Goal: Find specific page/section: Find specific page/section

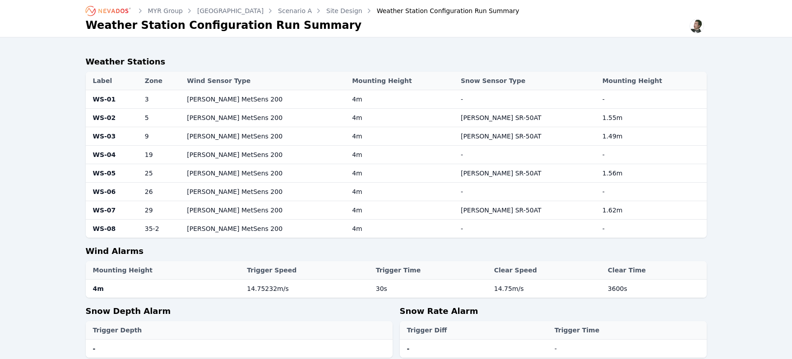
click at [115, 12] on icon "Breadcrumb" at bounding box center [109, 11] width 50 height 14
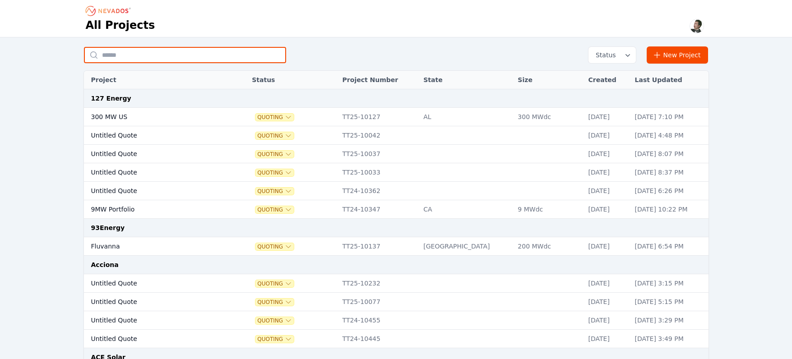
click at [138, 53] on input "text" at bounding box center [185, 55] width 202 height 16
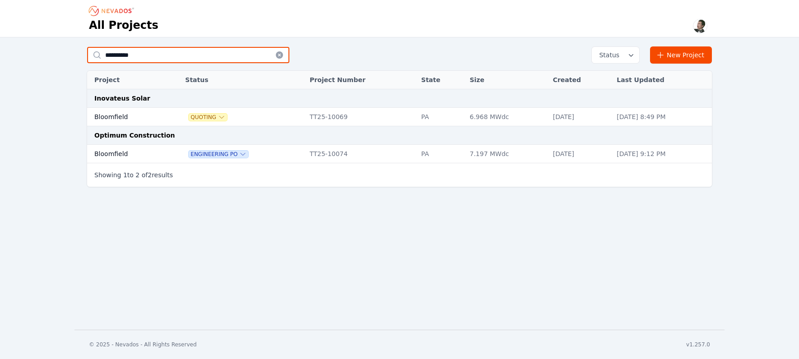
type input "**********"
click at [118, 156] on td "Bloomfield" at bounding box center [126, 154] width 78 height 19
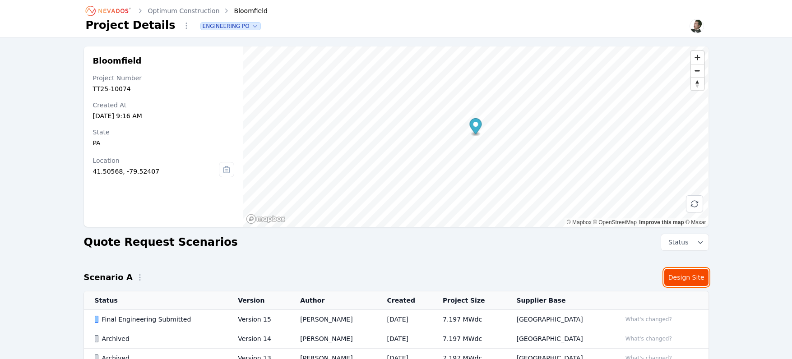
click at [685, 284] on link "Design Site" at bounding box center [687, 277] width 44 height 17
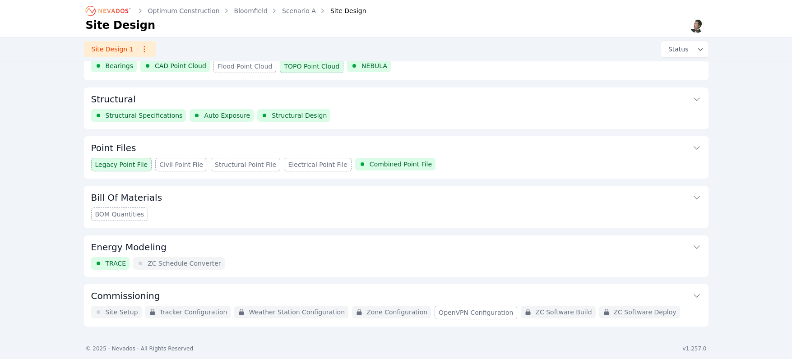
scroll to position [82, 0]
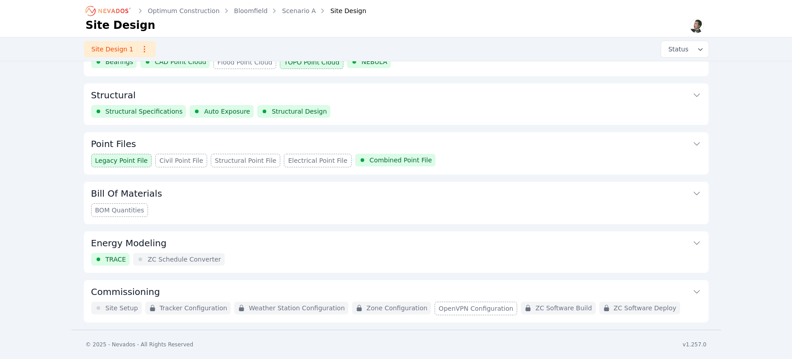
click at [540, 105] on div "Structural Specifications Auto Exposure Structural Design" at bounding box center [396, 111] width 610 height 13
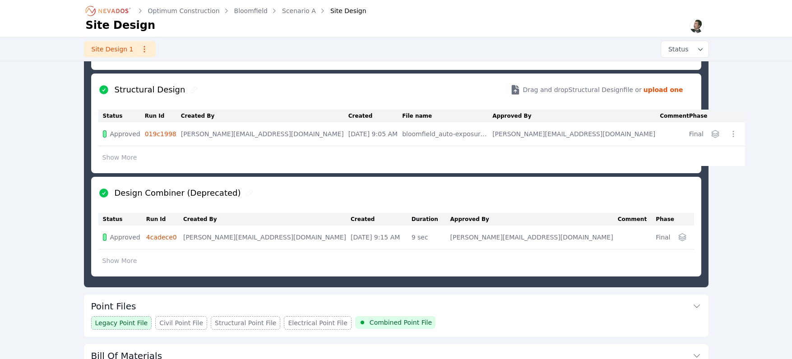
scroll to position [345, 0]
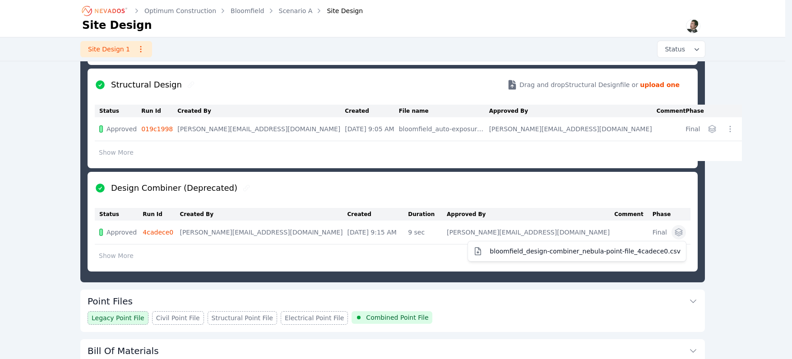
click at [683, 235] on icon "button" at bounding box center [678, 232] width 9 height 9
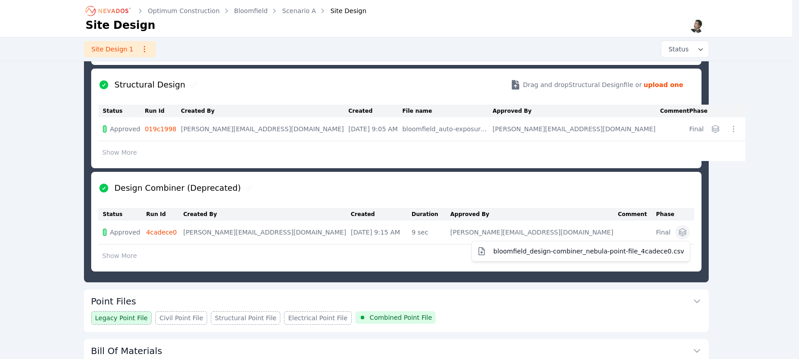
click at [167, 232] on table "Status Run Id Created By Created Duration Approved By Comment Phase Approved 4c…" at bounding box center [396, 236] width 596 height 56
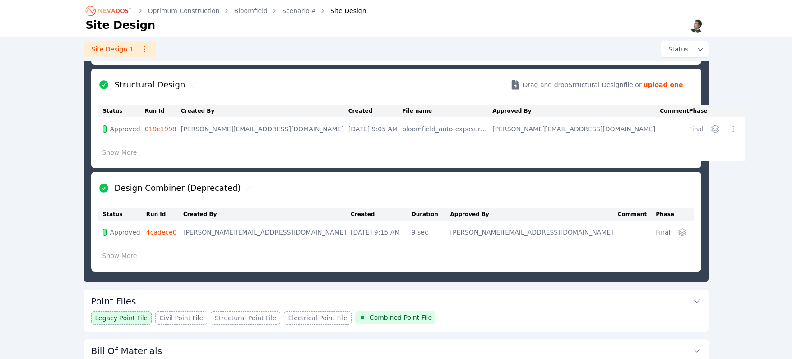
click at [166, 232] on link "4cadece0" at bounding box center [161, 232] width 31 height 7
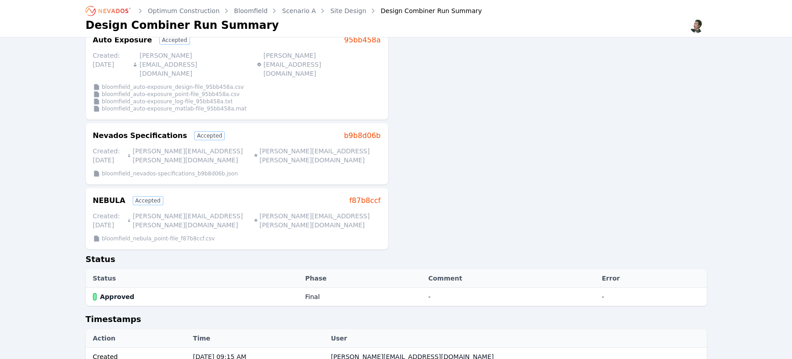
scroll to position [249, 0]
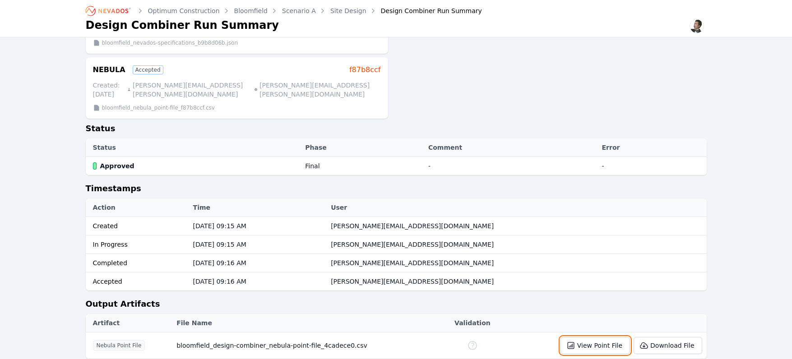
click at [582, 337] on button "View Point File" at bounding box center [596, 345] width 70 height 17
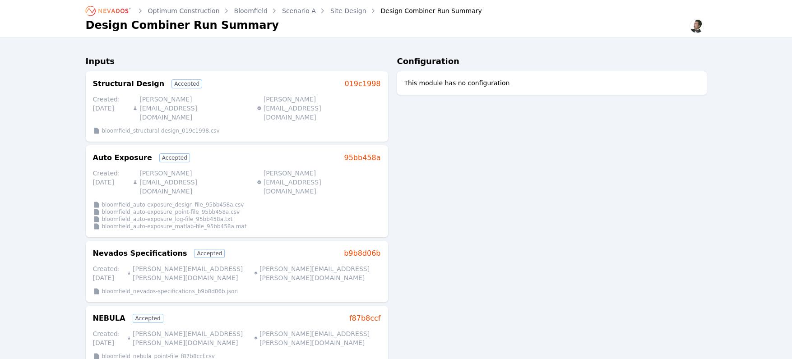
scroll to position [0, 0]
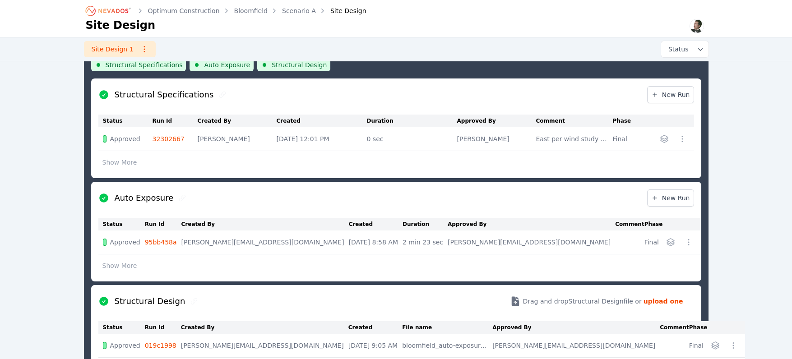
scroll to position [119, 0]
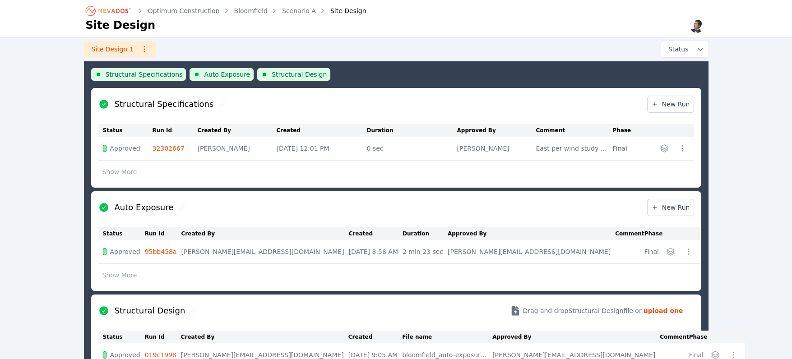
click at [125, 171] on button "Show More" at bounding box center [119, 171] width 43 height 17
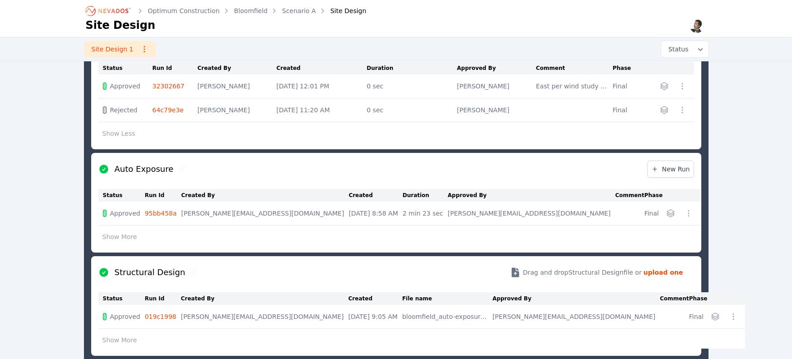
scroll to position [234, 0]
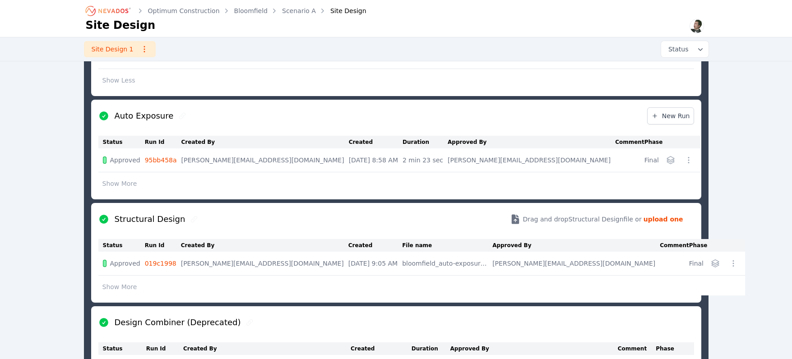
click at [127, 287] on button "Show More" at bounding box center [119, 287] width 43 height 17
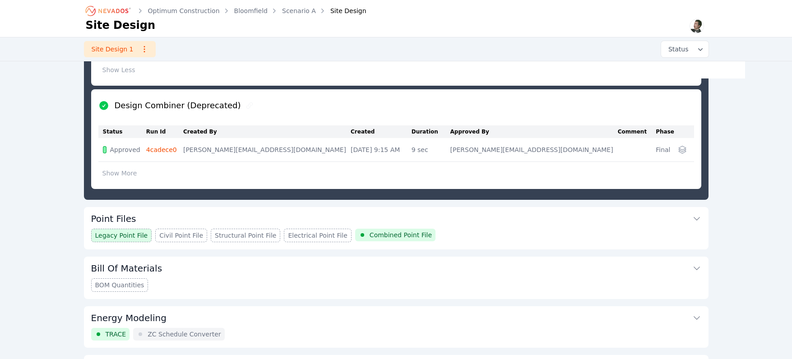
scroll to position [476, 0]
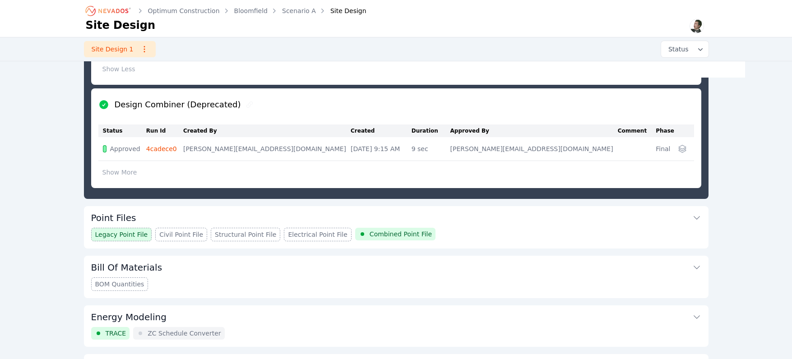
click at [476, 231] on div "Legacy Point File Civil Point File Structural Point File Electrical Point File …" at bounding box center [396, 235] width 610 height 14
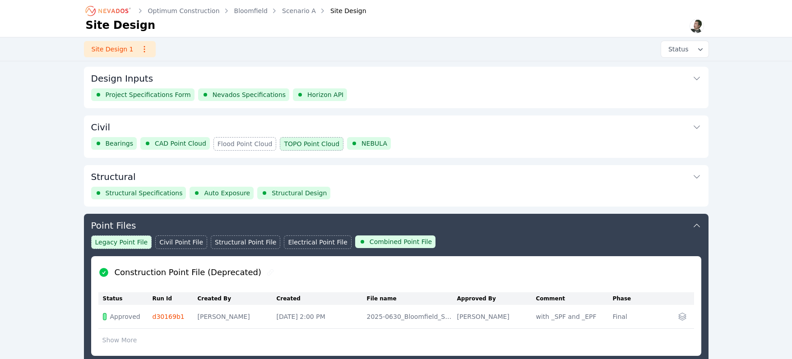
click at [409, 189] on div "Structural Specifications Auto Exposure Structural Design" at bounding box center [396, 193] width 610 height 13
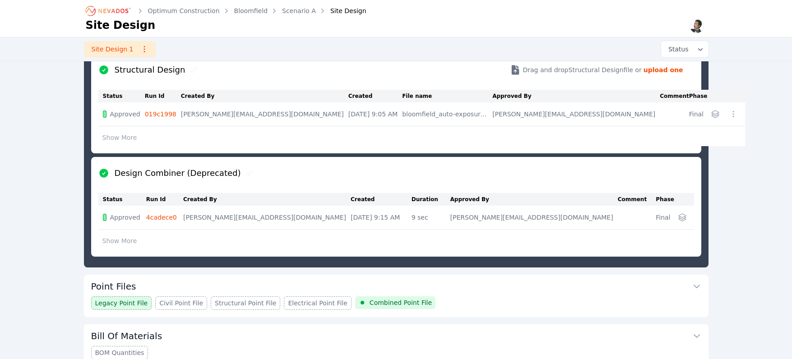
scroll to position [502, 0]
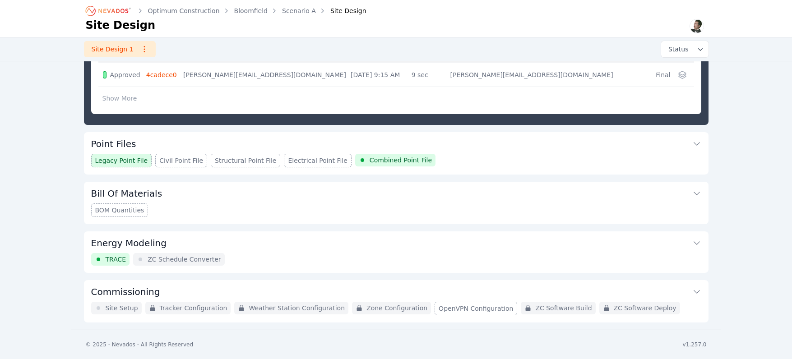
click at [451, 155] on div "Legacy Point File Civil Point File Structural Point File Electrical Point File …" at bounding box center [396, 161] width 610 height 14
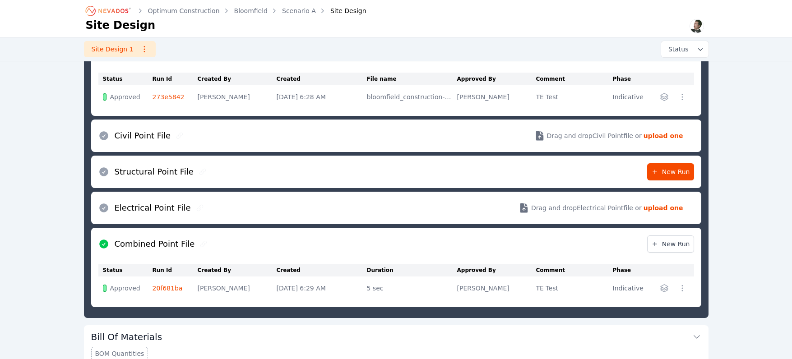
scroll to position [332, 0]
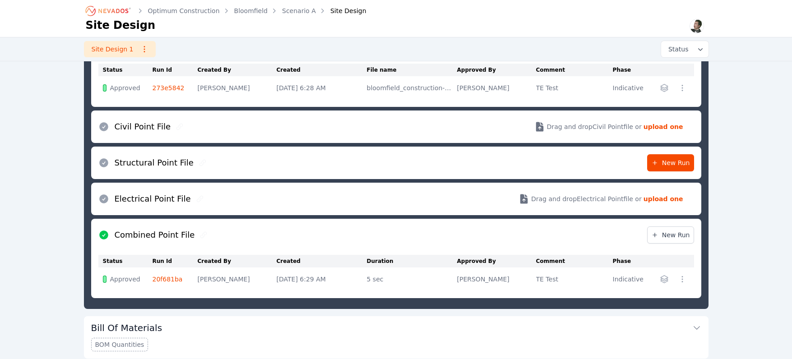
click at [172, 282] on link "20f681ba" at bounding box center [168, 279] width 30 height 7
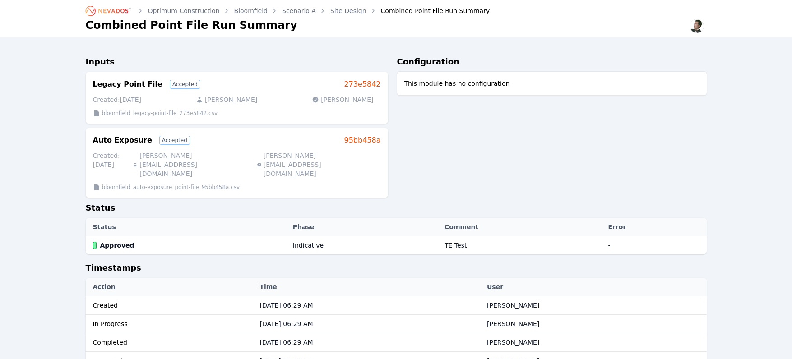
click at [373, 143] on link "95bb458a" at bounding box center [362, 140] width 37 height 11
click at [367, 89] on link "273e5842" at bounding box center [362, 84] width 37 height 11
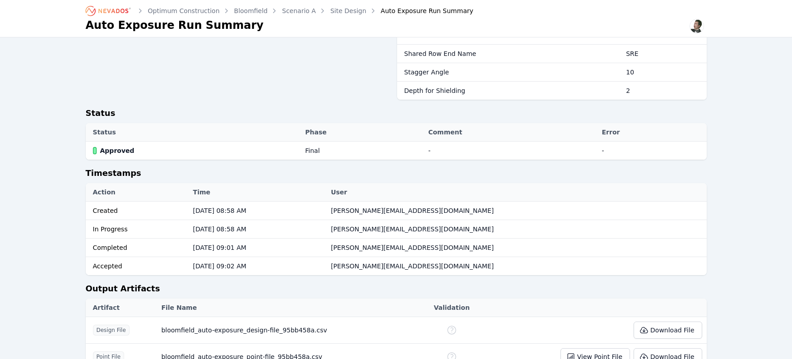
scroll to position [242, 0]
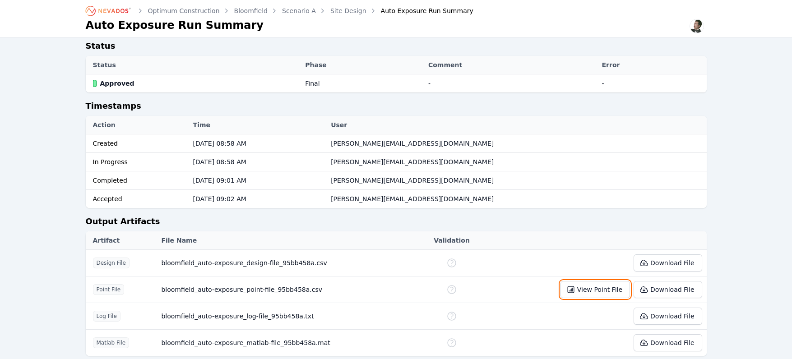
click at [596, 292] on button "View Point File" at bounding box center [596, 289] width 70 height 17
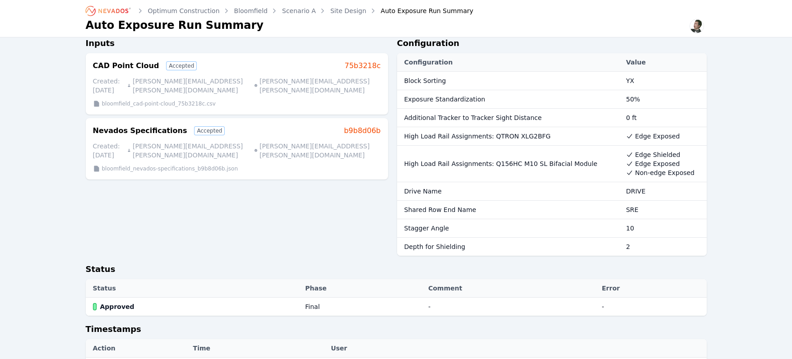
scroll to position [0, 0]
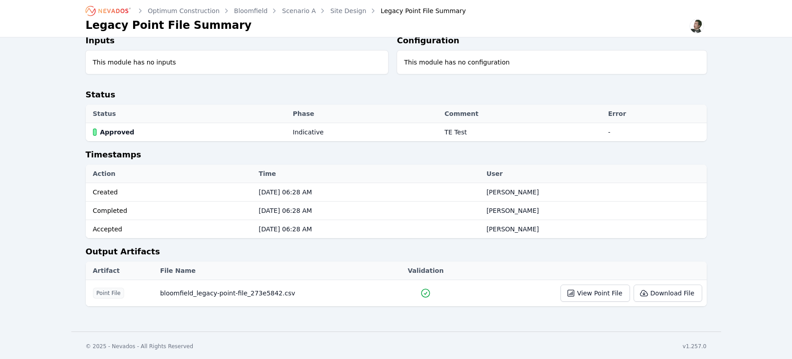
scroll to position [23, 0]
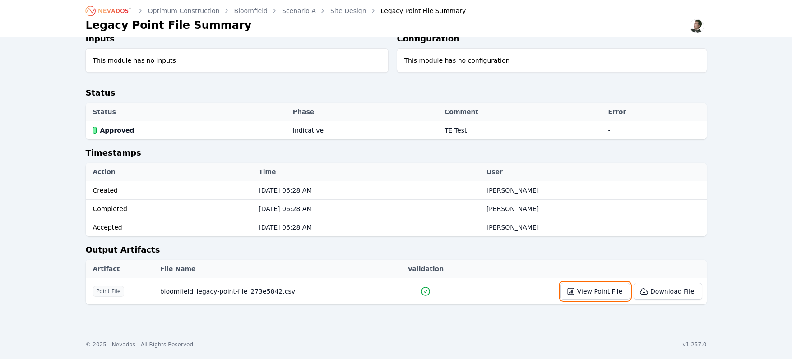
click at [603, 288] on button "View Point File" at bounding box center [596, 291] width 70 height 17
click at [426, 293] on icon at bounding box center [425, 291] width 11 height 11
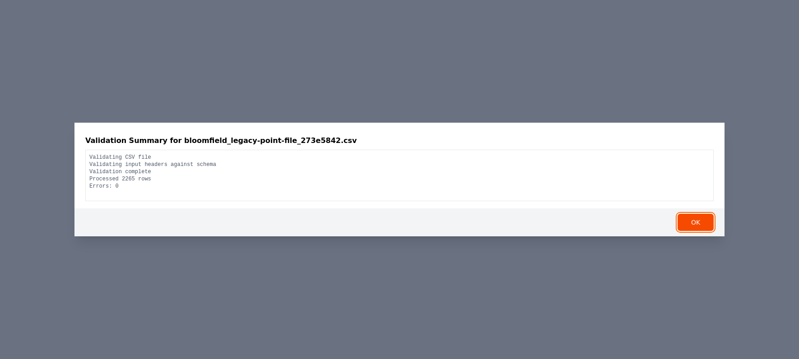
click at [705, 225] on button "OK" at bounding box center [696, 222] width 36 height 17
